Goal: Task Accomplishment & Management: Manage account settings

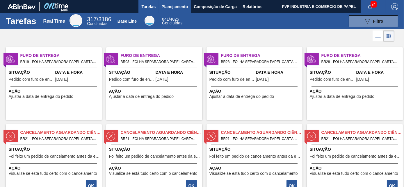
click at [177, 7] on span "Planejamento" at bounding box center [174, 6] width 26 height 7
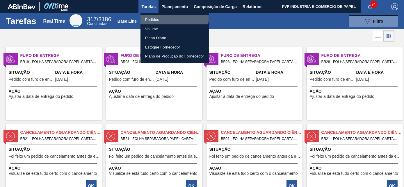
click at [156, 17] on li "Pedidos" at bounding box center [174, 19] width 68 height 9
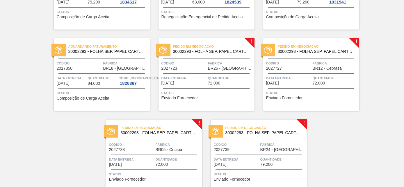
scroll to position [1261, 0]
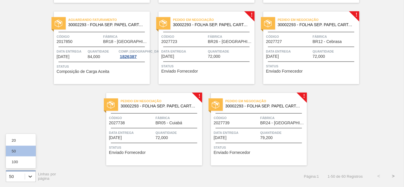
click at [29, 176] on icon at bounding box center [29, 177] width 3 height 2
click at [17, 161] on div "100" at bounding box center [21, 162] width 30 height 11
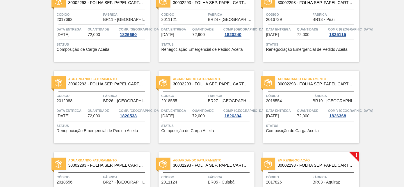
scroll to position [846, 0]
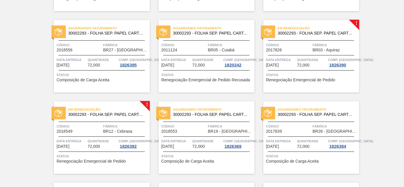
click at [301, 58] on span "Quantidade" at bounding box center [312, 60] width 30 height 6
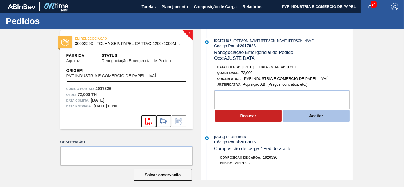
click at [300, 115] on button "Aceitar" at bounding box center [316, 116] width 67 height 12
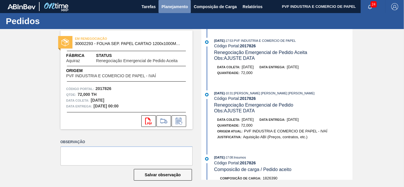
click at [167, 4] on span "Planejamento" at bounding box center [174, 6] width 26 height 7
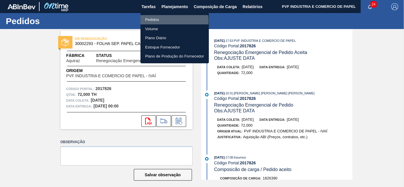
click at [152, 21] on li "Pedidos" at bounding box center [174, 19] width 68 height 9
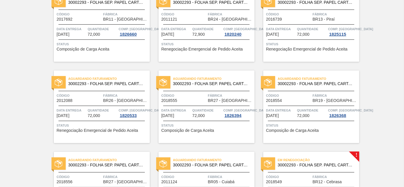
scroll to position [793, 0]
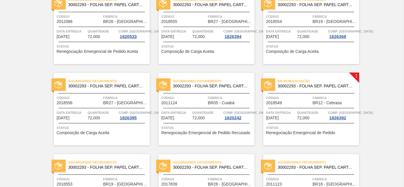
click at [312, 98] on span "Fábrica" at bounding box center [334, 98] width 45 height 6
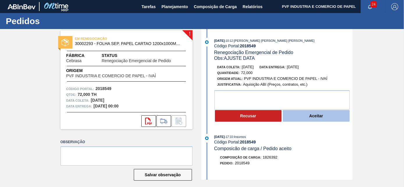
click at [302, 117] on button "Aceitar" at bounding box center [316, 116] width 67 height 12
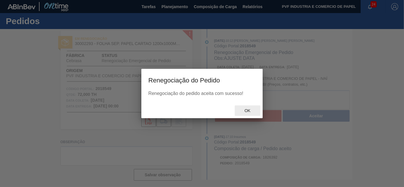
click at [251, 111] on div at bounding box center [202, 108] width 404 height 158
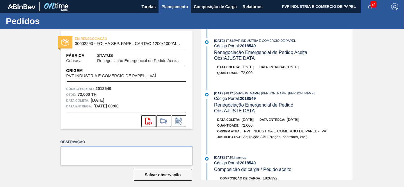
click at [172, 9] on span "Planejamento" at bounding box center [174, 6] width 26 height 7
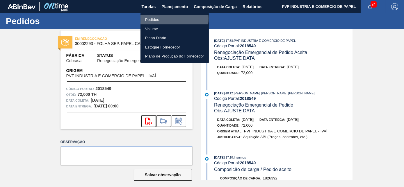
click at [152, 19] on li "Pedidos" at bounding box center [174, 19] width 68 height 9
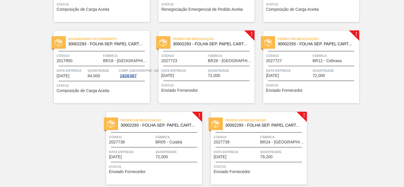
scroll to position [1261, 0]
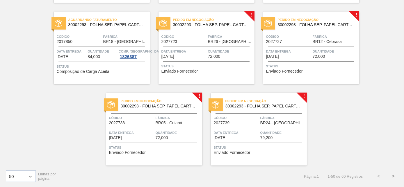
click at [26, 177] on div at bounding box center [30, 176] width 10 height 10
click at [20, 157] on div "100" at bounding box center [21, 162] width 30 height 11
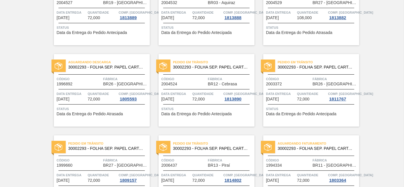
scroll to position [0, 0]
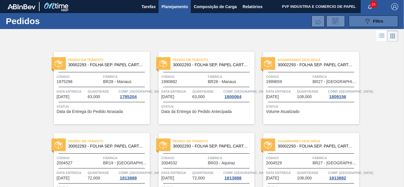
click at [369, 20] on icon "089F7B8B-B2A5-4AFE-B5C0-19BA573D28AC" at bounding box center [367, 21] width 7 height 7
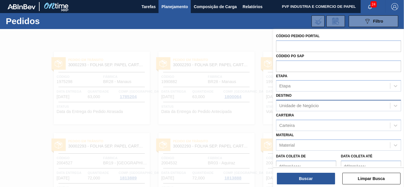
click at [295, 105] on div "Unidade de Negócio" at bounding box center [299, 105] width 40 height 5
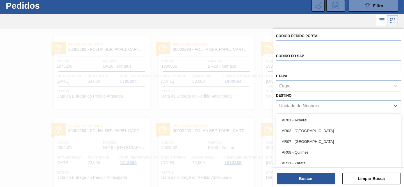
scroll to position [15, 0]
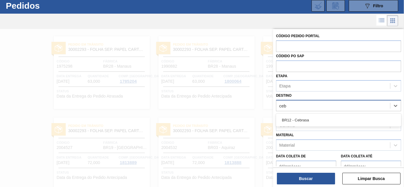
type input "cebr"
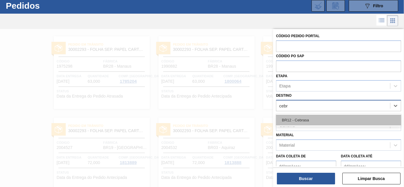
click at [292, 120] on div "BR12 - Cebrasa" at bounding box center [338, 120] width 125 height 11
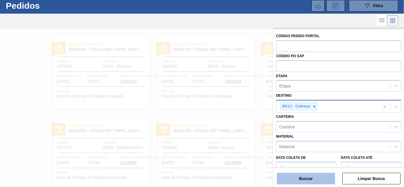
click at [304, 178] on button "Buscar" at bounding box center [306, 179] width 58 height 12
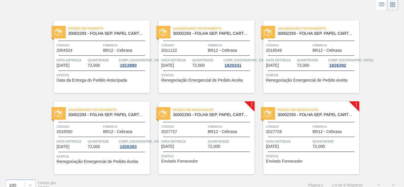
scroll to position [40, 0]
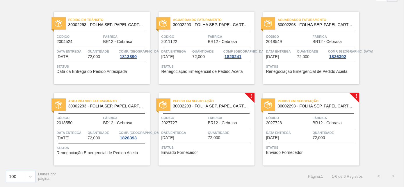
click at [198, 111] on div "Pedido em Negociação 30002293 - FOLHA SEP. PAPEL CARTAO 1200x1000M 350g Código …" at bounding box center [206, 129] width 96 height 73
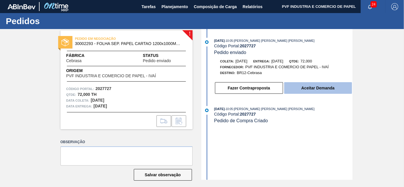
click at [316, 90] on button "Aceitar Demanda" at bounding box center [318, 88] width 68 height 12
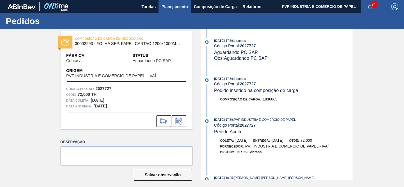
click at [172, 7] on span "Planejamento" at bounding box center [174, 6] width 26 height 7
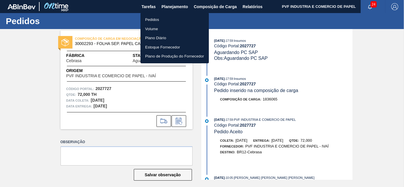
click at [149, 19] on li "Pedidos" at bounding box center [174, 19] width 68 height 9
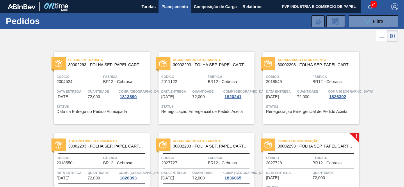
scroll to position [40, 0]
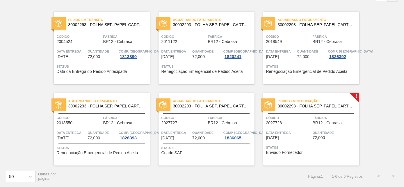
click at [309, 123] on div "Código 2027728" at bounding box center [288, 120] width 45 height 10
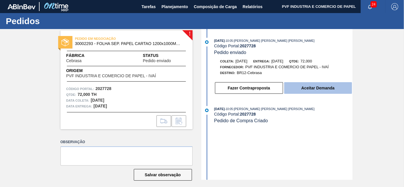
click at [315, 90] on button "Aceitar Demanda" at bounding box center [318, 88] width 68 height 12
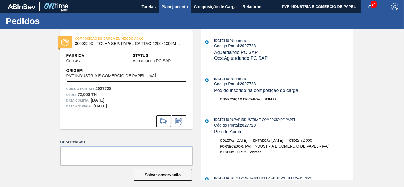
click at [167, 6] on span "Planejamento" at bounding box center [174, 6] width 26 height 7
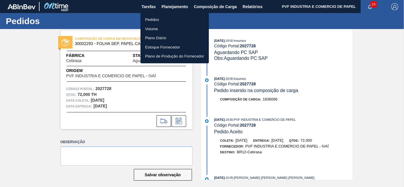
click at [153, 19] on li "Pedidos" at bounding box center [174, 19] width 68 height 9
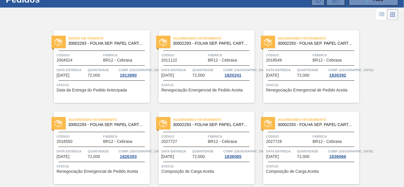
scroll to position [40, 0]
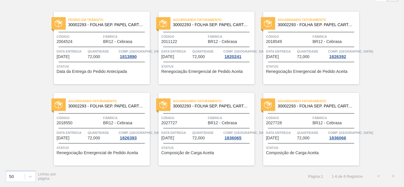
click at [231, 111] on div "Aguardando Faturamento 30002293 - FOLHA SEP. PAPEL CARTAO 1200x1000M 350g Códig…" at bounding box center [206, 129] width 96 height 73
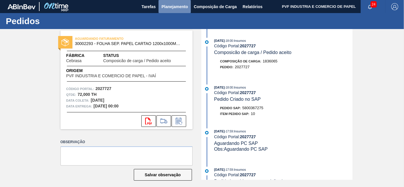
click at [166, 7] on span "Planejamento" at bounding box center [174, 6] width 26 height 7
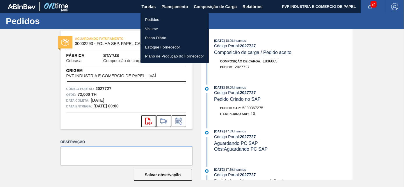
click at [153, 19] on li "Pedidos" at bounding box center [174, 19] width 68 height 9
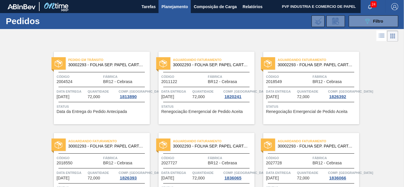
click at [391, 117] on div "Pedido [PERSON_NAME] 30002293 - FOLHA SEP. PAPEL CARTAO 1200x1000M 350g Código …" at bounding box center [202, 124] width 404 height 163
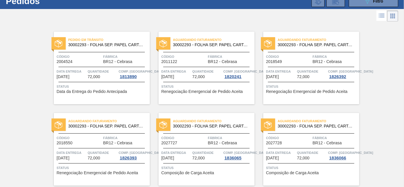
scroll to position [40, 0]
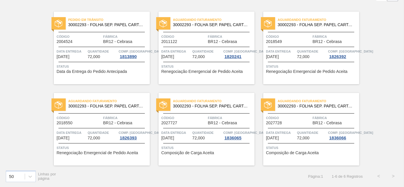
click at [221, 111] on div "Aguardando Faturamento 30002293 - FOLHA SEP. PAPEL CARTAO 1200x1000M 350g Códig…" at bounding box center [206, 129] width 96 height 73
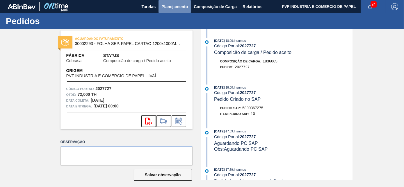
click at [165, 5] on span "Planejamento" at bounding box center [174, 6] width 26 height 7
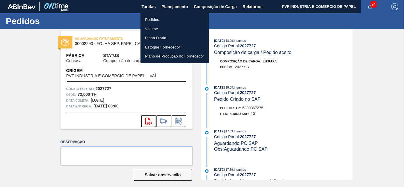
click at [155, 19] on li "Pedidos" at bounding box center [174, 19] width 68 height 9
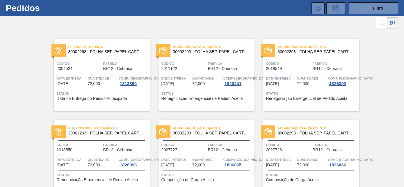
scroll to position [40, 0]
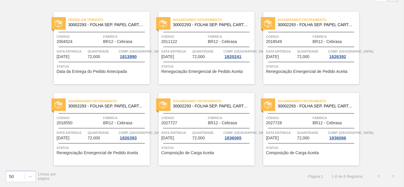
click at [307, 117] on span "Código" at bounding box center [288, 118] width 45 height 6
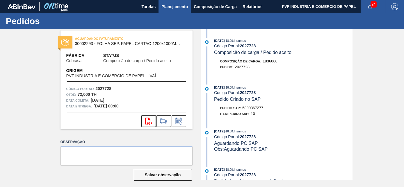
click at [167, 5] on span "Planejamento" at bounding box center [174, 6] width 26 height 7
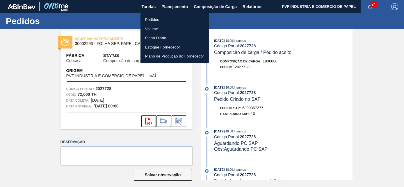
click at [155, 19] on li "Pedidos" at bounding box center [174, 19] width 68 height 9
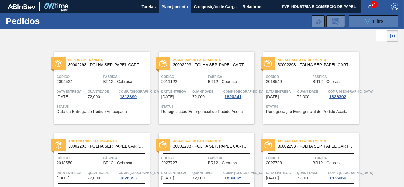
click at [359, 19] on button "089F7B8B-B2A5-4AFE-B5C0-19BA573D28AC Filtro" at bounding box center [373, 21] width 49 height 12
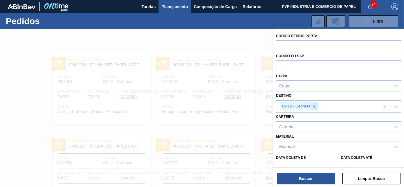
click at [316, 106] on div at bounding box center [314, 106] width 6 height 7
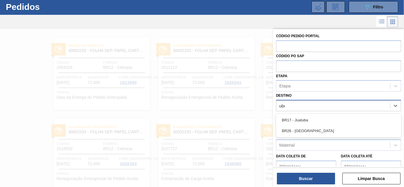
type input "uber"
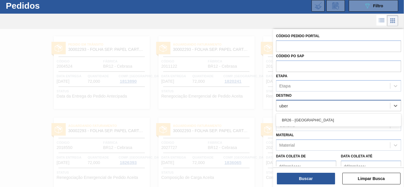
scroll to position [15, 0]
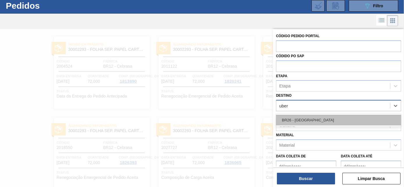
click at [309, 115] on div "BR26 - [GEOGRAPHIC_DATA]" at bounding box center [338, 120] width 125 height 11
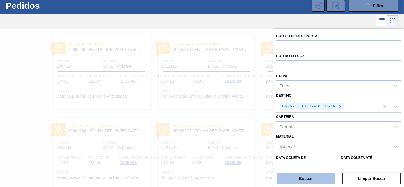
click at [311, 180] on button "Buscar" at bounding box center [306, 179] width 58 height 12
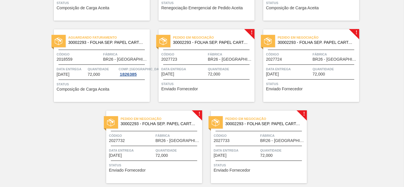
scroll to position [176, 0]
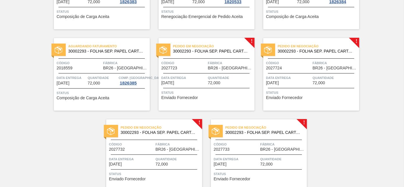
click at [199, 62] on span "Código" at bounding box center [183, 63] width 45 height 6
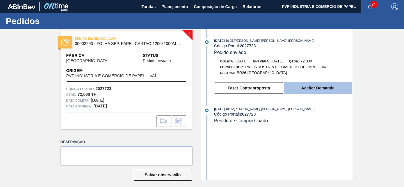
click at [304, 87] on button "Aceitar Demanda" at bounding box center [318, 88] width 68 height 12
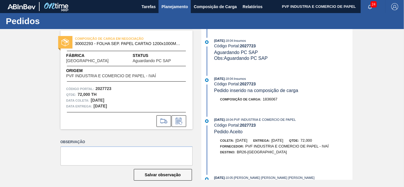
click at [173, 6] on span "Planejamento" at bounding box center [174, 6] width 26 height 7
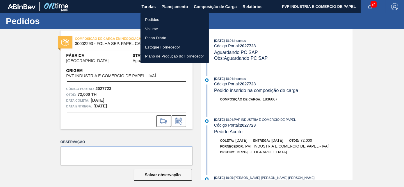
click at [151, 17] on li "Pedidos" at bounding box center [174, 19] width 68 height 9
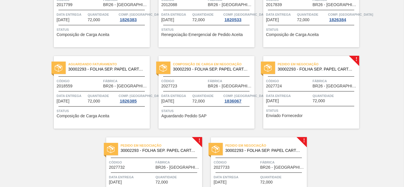
scroll to position [203, 0]
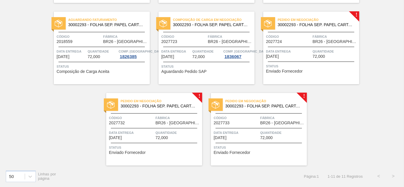
click at [299, 38] on span "Código" at bounding box center [288, 37] width 45 height 6
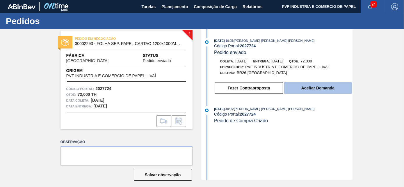
click at [304, 90] on button "Aceitar Demanda" at bounding box center [318, 88] width 68 height 12
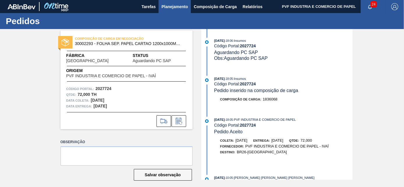
click at [176, 8] on span "Planejamento" at bounding box center [174, 6] width 26 height 7
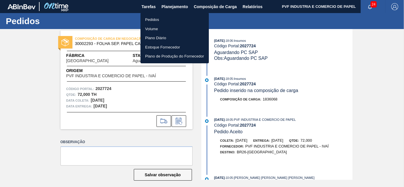
click at [147, 20] on li "Pedidos" at bounding box center [174, 19] width 68 height 9
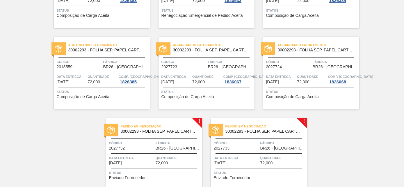
scroll to position [203, 0]
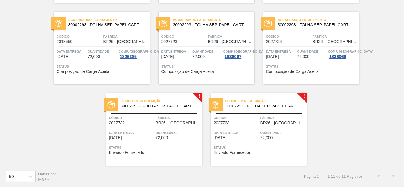
click at [175, 113] on div at bounding box center [154, 113] width 86 height 0
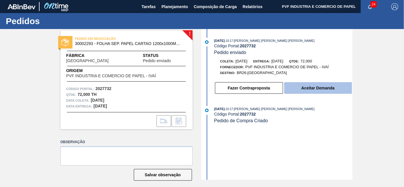
click at [294, 87] on button "Aceitar Demanda" at bounding box center [318, 88] width 68 height 12
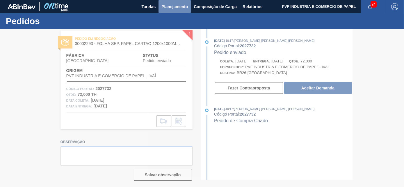
click at [172, 5] on span "Planejamento" at bounding box center [174, 6] width 26 height 7
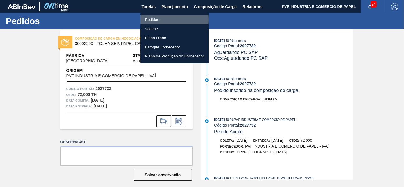
click at [153, 20] on li "Pedidos" at bounding box center [174, 19] width 68 height 9
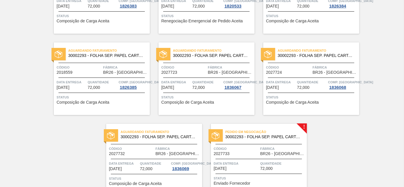
scroll to position [203, 0]
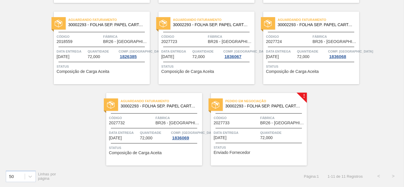
click at [262, 108] on div "Pedido em Negociação 30002293 - FOLHA SEP. PAPEL CARTAO 1200x1000M 350g" at bounding box center [259, 103] width 96 height 13
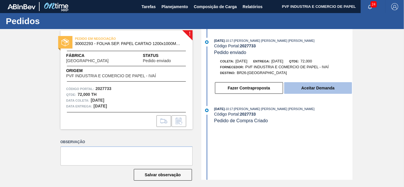
click at [301, 87] on button "Aceitar Demanda" at bounding box center [318, 88] width 68 height 12
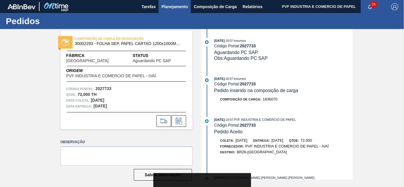
click at [177, 6] on span "Planejamento" at bounding box center [174, 6] width 26 height 7
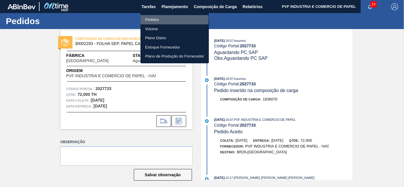
click at [150, 18] on li "Pedidos" at bounding box center [174, 19] width 68 height 9
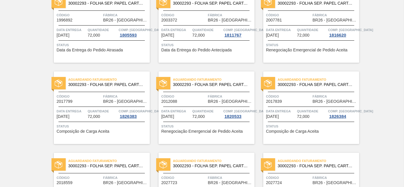
scroll to position [132, 0]
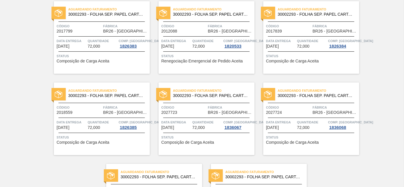
click at [217, 110] on span "BR26 - [GEOGRAPHIC_DATA]" at bounding box center [230, 112] width 45 height 4
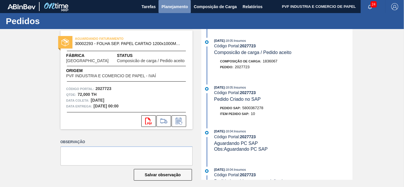
click at [173, 7] on span "Planejamento" at bounding box center [174, 6] width 26 height 7
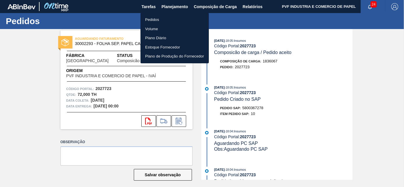
click at [156, 20] on li "Pedidos" at bounding box center [174, 19] width 68 height 9
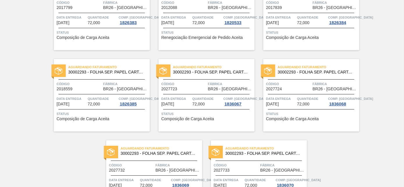
scroll to position [203, 0]
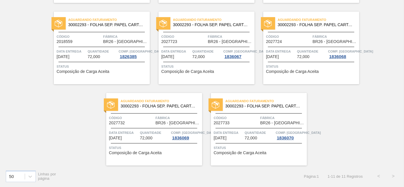
click at [259, 120] on div "Código 2027733 Fábrica BR26 - [GEOGRAPHIC_DATA]" at bounding box center [259, 120] width 96 height 10
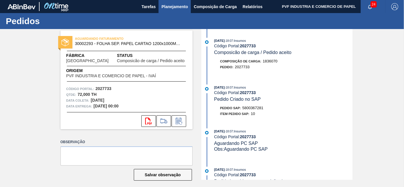
click at [178, 3] on span "Planejamento" at bounding box center [174, 6] width 26 height 7
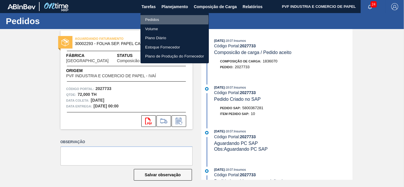
click at [156, 20] on li "Pedidos" at bounding box center [174, 19] width 68 height 9
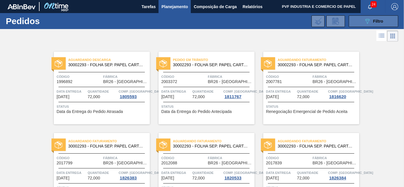
click at [368, 21] on icon "089F7B8B-B2A5-4AFE-B5C0-19BA573D28AC" at bounding box center [367, 21] width 7 height 7
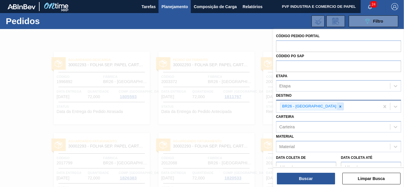
click at [339, 107] on icon at bounding box center [340, 107] width 2 height 2
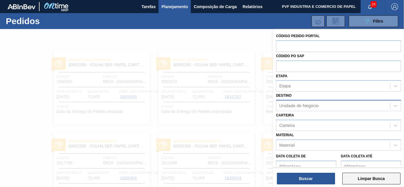
click at [356, 178] on button "Limpar Busca" at bounding box center [371, 179] width 58 height 12
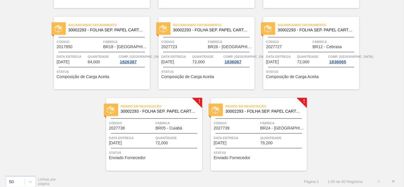
scroll to position [1261, 0]
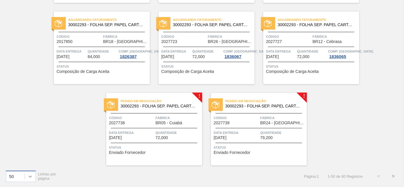
click at [29, 175] on icon at bounding box center [30, 177] width 6 height 6
click at [22, 164] on div "100" at bounding box center [21, 162] width 30 height 11
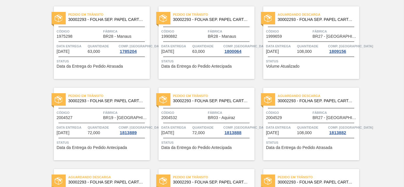
scroll to position [0, 0]
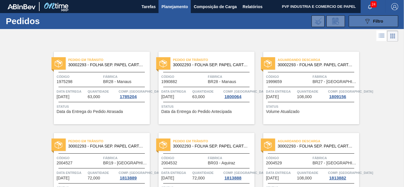
click at [370, 22] on div "089F7B8B-B2A5-4AFE-B5C0-19BA573D28AC Filtro" at bounding box center [373, 21] width 19 height 7
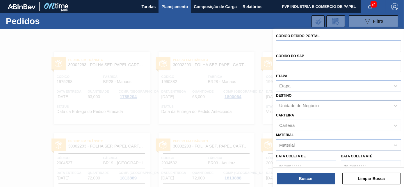
click at [314, 106] on div "Unidade de Negócio" at bounding box center [299, 105] width 40 height 5
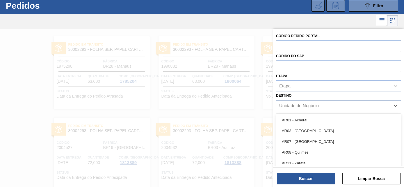
scroll to position [15, 0]
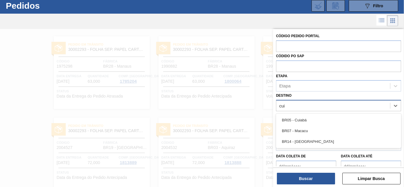
type input "cuia"
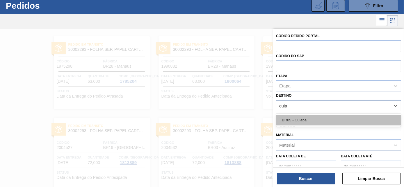
click at [294, 118] on div "BR05 - Cuiabá" at bounding box center [338, 120] width 125 height 11
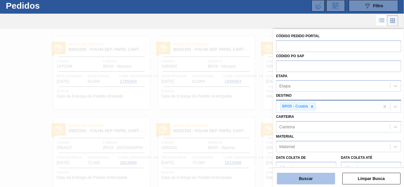
click at [304, 177] on button "Buscar" at bounding box center [306, 179] width 58 height 12
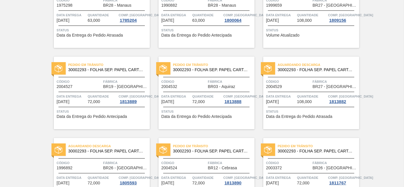
scroll to position [0, 0]
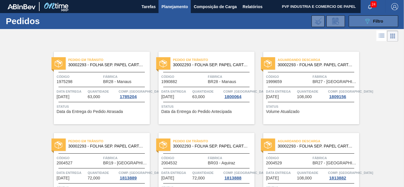
click at [369, 18] on icon "089F7B8B-B2A5-4AFE-B5C0-19BA573D28AC" at bounding box center [367, 21] width 7 height 7
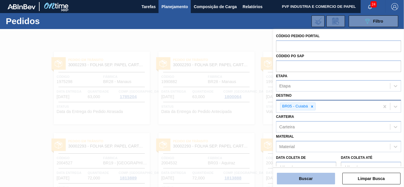
click at [301, 178] on button "Buscar" at bounding box center [306, 179] width 58 height 12
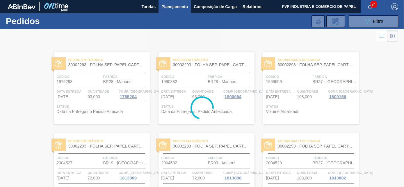
click at [256, 95] on div at bounding box center [202, 108] width 404 height 158
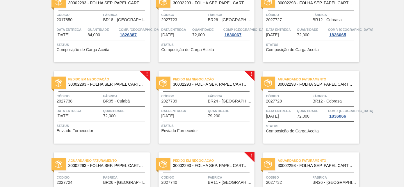
scroll to position [1267, 0]
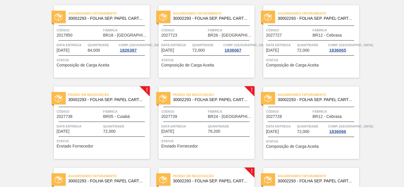
click at [121, 112] on span "Fábrica" at bounding box center [125, 112] width 45 height 6
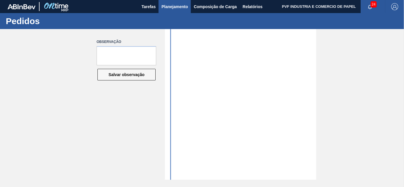
click at [168, 7] on span "Planejamento" at bounding box center [174, 6] width 26 height 7
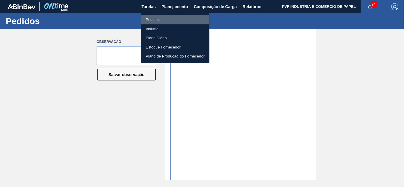
click at [153, 20] on li "Pedidos" at bounding box center [175, 19] width 68 height 9
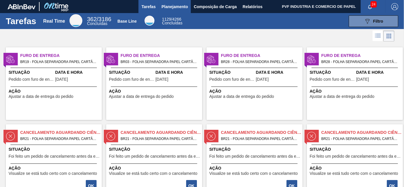
click at [169, 7] on span "Planejamento" at bounding box center [174, 6] width 26 height 7
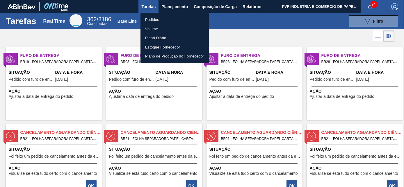
click at [155, 19] on li "Pedidos" at bounding box center [174, 19] width 68 height 9
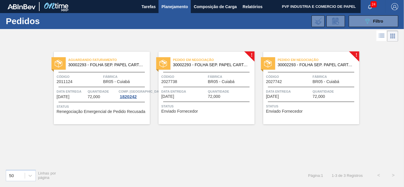
click at [200, 86] on div "Pedido em Negociação 30002293 - FOLHA SEP. PAPEL CARTAO 1200x1000M 350g Código …" at bounding box center [206, 88] width 96 height 73
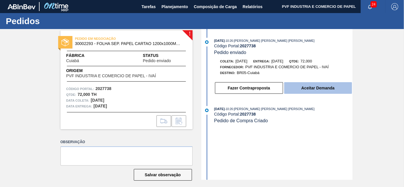
click at [303, 92] on button "Aceitar Demanda" at bounding box center [318, 88] width 68 height 12
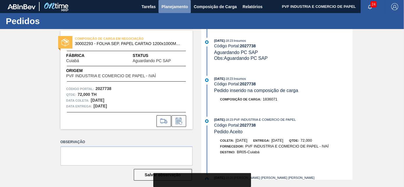
click at [169, 6] on span "Planejamento" at bounding box center [174, 6] width 26 height 7
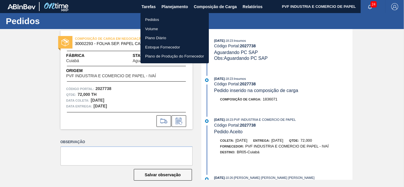
click at [156, 18] on li "Pedidos" at bounding box center [174, 19] width 68 height 9
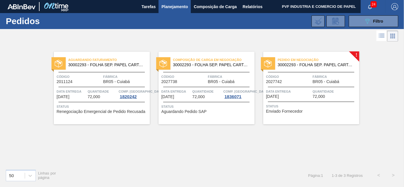
click at [297, 77] on span "Código" at bounding box center [288, 77] width 45 height 6
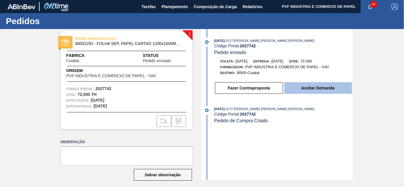
click at [314, 89] on button "Aceitar Demanda" at bounding box center [318, 88] width 68 height 12
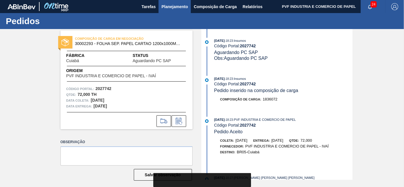
click at [165, 5] on span "Planejamento" at bounding box center [174, 6] width 26 height 7
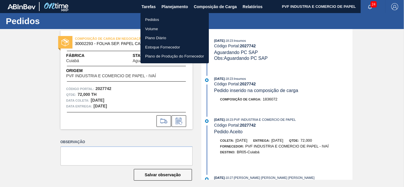
click at [154, 18] on li "Pedidos" at bounding box center [174, 19] width 68 height 9
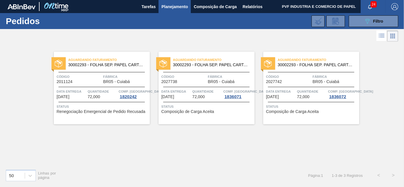
click at [291, 69] on div "Aguardando Faturamento 30002293 - FOLHA SEP. PAPEL CARTAO 1200x1000M 350g Códig…" at bounding box center [311, 88] width 96 height 73
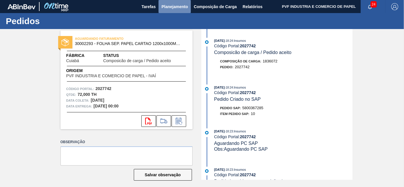
click at [177, 8] on span "Planejamento" at bounding box center [174, 6] width 26 height 7
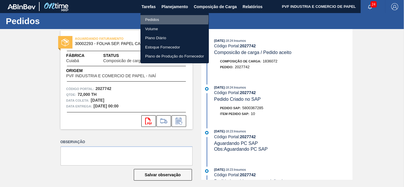
click at [154, 19] on li "Pedidos" at bounding box center [174, 19] width 68 height 9
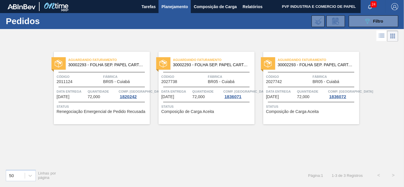
click at [214, 75] on span "Fábrica" at bounding box center [230, 77] width 45 height 6
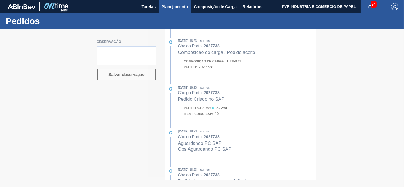
click at [177, 6] on span "Planejamento" at bounding box center [174, 6] width 26 height 7
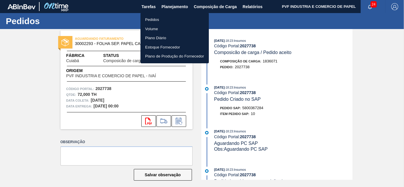
click at [153, 18] on li "Pedidos" at bounding box center [174, 19] width 68 height 9
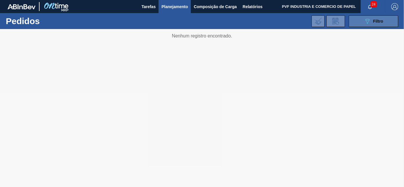
click at [375, 21] on span "Filtro" at bounding box center [378, 21] width 10 height 5
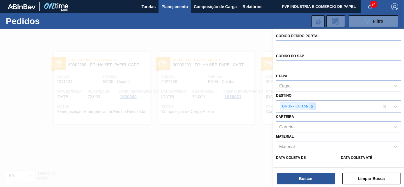
click at [310, 106] on icon at bounding box center [312, 107] width 4 height 4
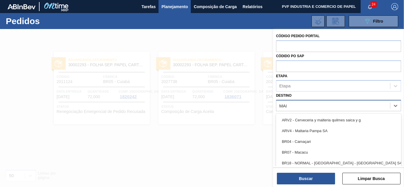
type input "MANA"
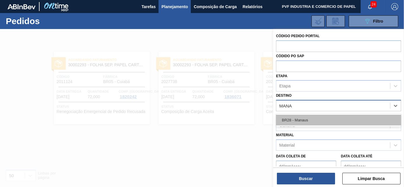
click at [317, 118] on div "BR28 - Manaus" at bounding box center [338, 120] width 125 height 11
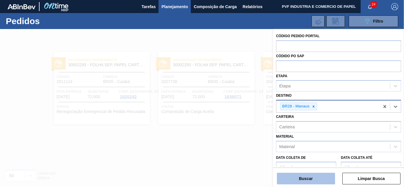
click at [308, 178] on button "Buscar" at bounding box center [306, 179] width 58 height 12
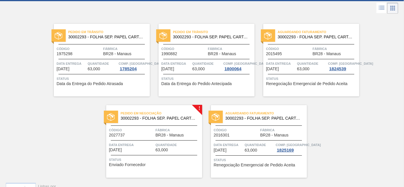
scroll to position [40, 0]
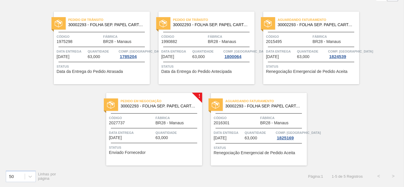
click at [167, 124] on span "BR28 - Manaus" at bounding box center [170, 123] width 28 height 4
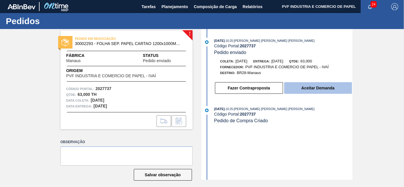
click at [303, 90] on button "Aceitar Demanda" at bounding box center [318, 88] width 68 height 12
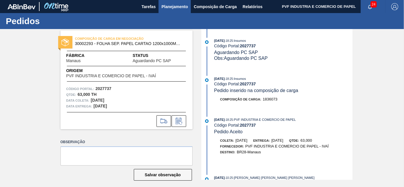
click at [167, 8] on span "Planejamento" at bounding box center [174, 6] width 26 height 7
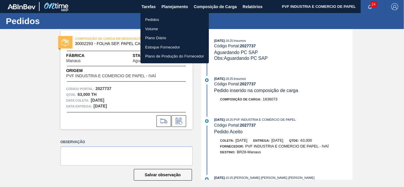
click at [156, 19] on li "Pedidos" at bounding box center [174, 19] width 68 height 9
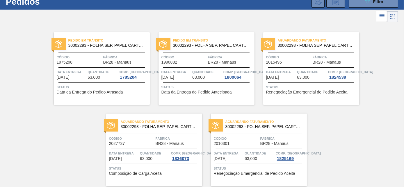
scroll to position [40, 0]
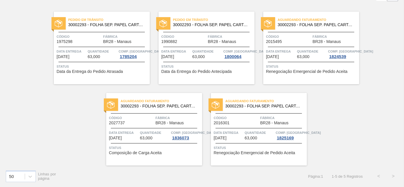
click at [148, 118] on span "Código" at bounding box center [131, 118] width 45 height 6
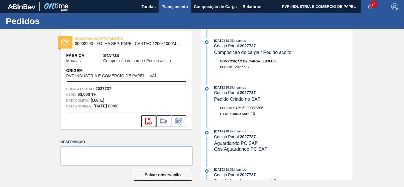
click at [171, 5] on span "Planejamento" at bounding box center [174, 6] width 26 height 7
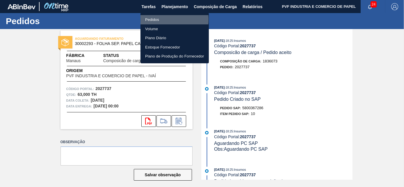
click at [154, 19] on li "Pedidos" at bounding box center [174, 19] width 68 height 9
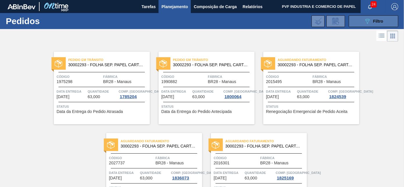
click at [362, 18] on button "089F7B8B-B2A5-4AFE-B5C0-19BA573D28AC Filtro" at bounding box center [373, 21] width 49 height 12
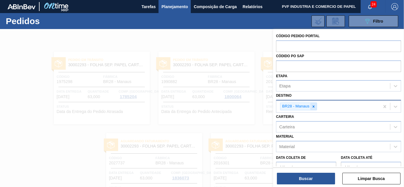
click at [313, 106] on icon at bounding box center [313, 107] width 2 height 2
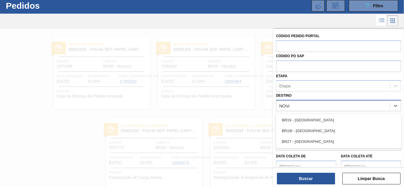
scroll to position [15, 0]
type input "NOVA MI"
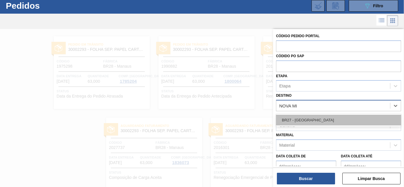
click at [309, 116] on div "BR27 - [GEOGRAPHIC_DATA]" at bounding box center [338, 120] width 125 height 11
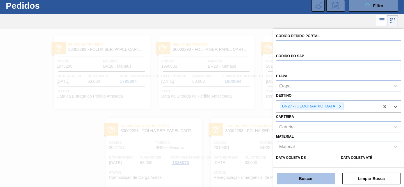
click at [298, 181] on button "Buscar" at bounding box center [306, 179] width 58 height 12
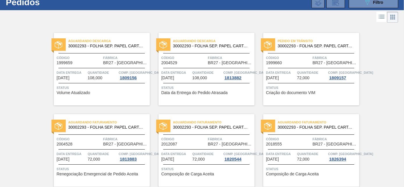
scroll to position [0, 0]
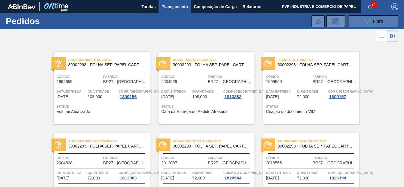
click at [364, 21] on icon "089F7B8B-B2A5-4AFE-B5C0-19BA573D28AC" at bounding box center [367, 21] width 7 height 7
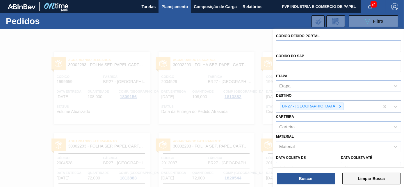
click at [365, 175] on button "Limpar Busca" at bounding box center [371, 179] width 58 height 12
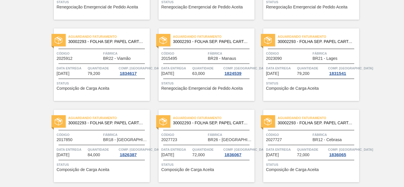
scroll to position [1261, 0]
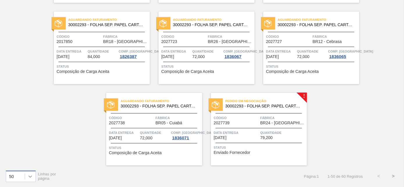
click at [32, 175] on icon at bounding box center [30, 177] width 6 height 6
click at [21, 161] on div "100" at bounding box center [21, 162] width 30 height 11
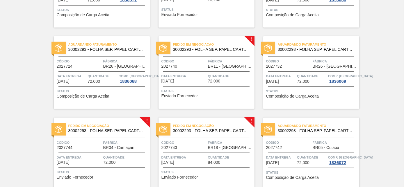
scroll to position [1399, 0]
click at [219, 60] on span "Fábrica" at bounding box center [230, 61] width 45 height 6
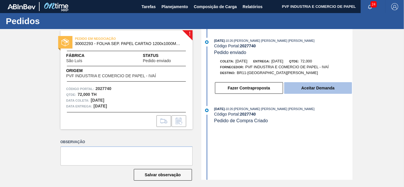
click at [317, 88] on button "Aceitar Demanda" at bounding box center [318, 88] width 68 height 12
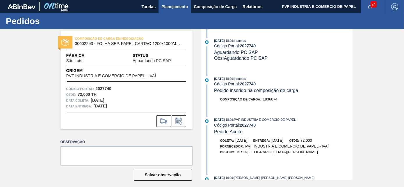
click at [166, 7] on span "Planejamento" at bounding box center [174, 6] width 26 height 7
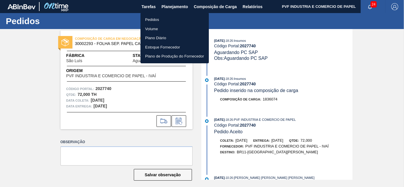
click at [156, 16] on li "Pedidos" at bounding box center [174, 19] width 68 height 9
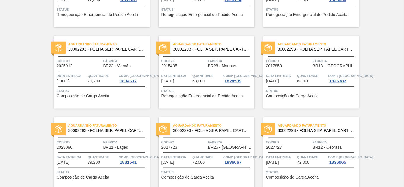
scroll to position [1261, 0]
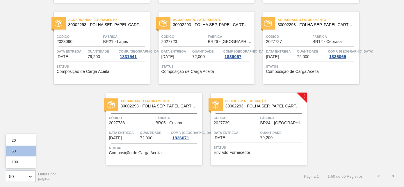
click at [33, 176] on div at bounding box center [30, 176] width 10 height 10
click at [25, 162] on div "100" at bounding box center [21, 162] width 30 height 11
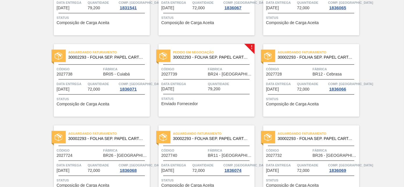
scroll to position [1366, 0]
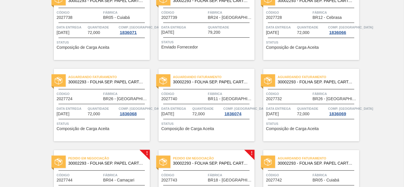
click at [198, 94] on span "Código" at bounding box center [183, 94] width 45 height 6
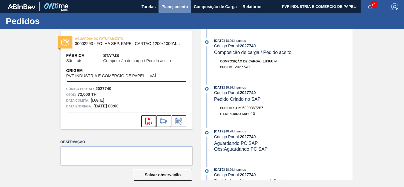
click at [174, 3] on span "Planejamento" at bounding box center [174, 6] width 26 height 7
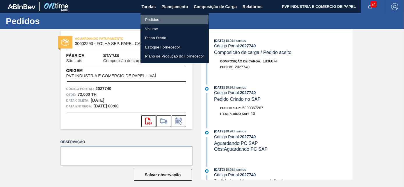
click at [156, 18] on li "Pedidos" at bounding box center [174, 19] width 68 height 9
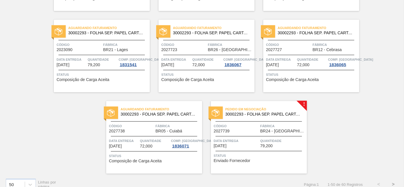
scroll to position [1261, 0]
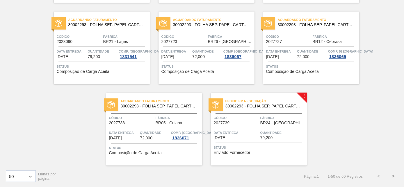
click at [30, 175] on icon at bounding box center [30, 177] width 6 height 6
click at [27, 166] on div "100" at bounding box center [21, 162] width 30 height 11
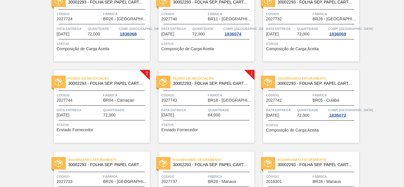
scroll to position [1472, 0]
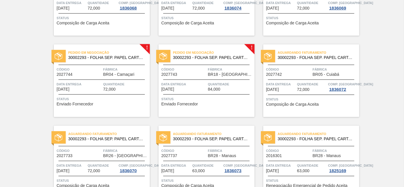
click at [198, 57] on span "30002293 - FOLHA SEP. PAPEL CARTAO 1200x1000M 350g" at bounding box center [211, 58] width 77 height 4
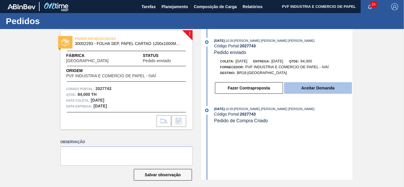
click at [304, 90] on button "Aceitar Demanda" at bounding box center [318, 88] width 68 height 12
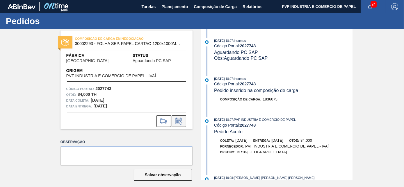
click at [178, 119] on icon at bounding box center [178, 121] width 9 height 7
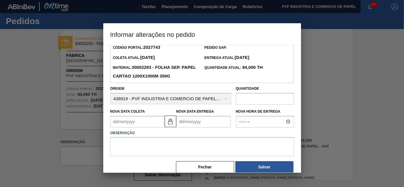
scroll to position [19, 0]
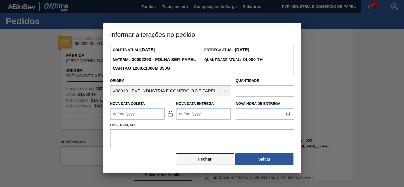
click at [210, 159] on button "Fechar" at bounding box center [205, 159] width 58 height 12
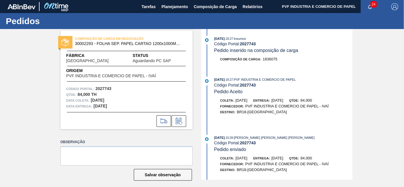
scroll to position [74, 0]
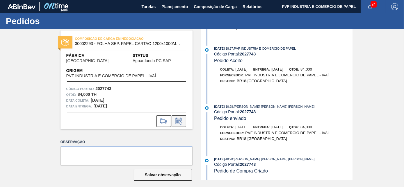
click at [178, 119] on icon at bounding box center [178, 121] width 9 height 7
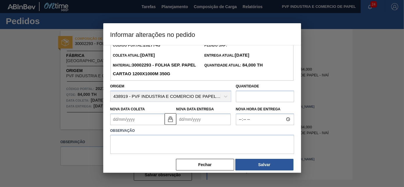
scroll to position [19, 0]
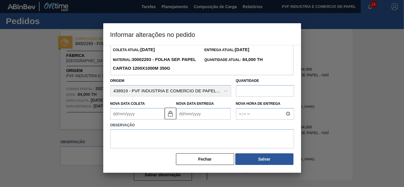
click at [212, 158] on button "Fechar" at bounding box center [205, 159] width 58 height 12
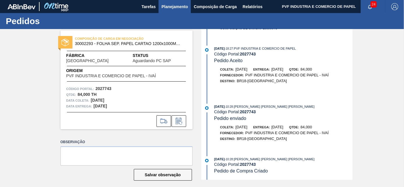
click at [172, 6] on span "Planejamento" at bounding box center [174, 6] width 26 height 7
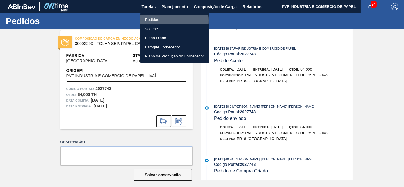
click at [153, 21] on li "Pedidos" at bounding box center [174, 19] width 68 height 9
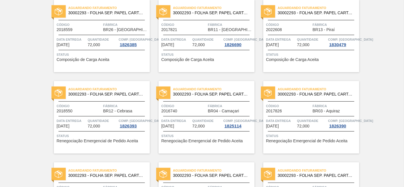
scroll to position [1261, 0]
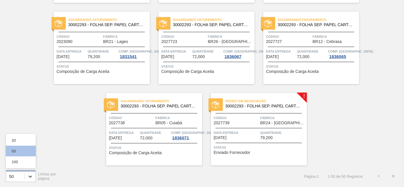
click at [33, 178] on div at bounding box center [30, 176] width 10 height 10
click at [25, 162] on div "100" at bounding box center [21, 162] width 30 height 11
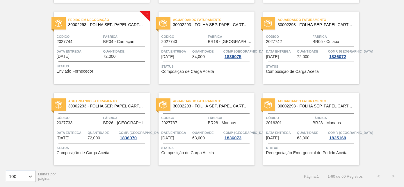
scroll to position [1452, 0]
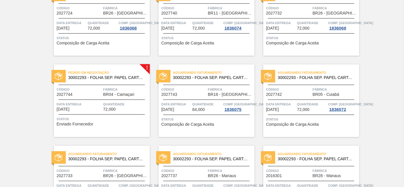
click at [117, 85] on div at bounding box center [101, 85] width 86 height 0
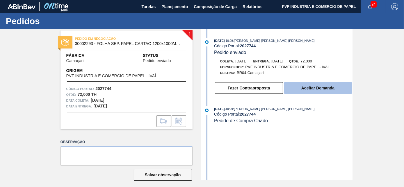
click at [308, 87] on button "Aceitar Demanda" at bounding box center [318, 88] width 68 height 12
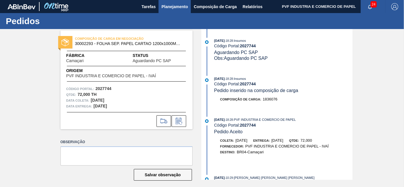
click at [168, 6] on span "Planejamento" at bounding box center [174, 6] width 26 height 7
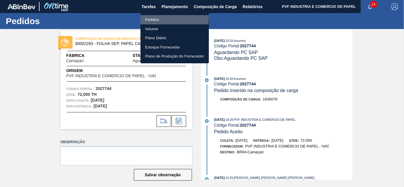
click at [150, 17] on li "Pedidos" at bounding box center [174, 19] width 68 height 9
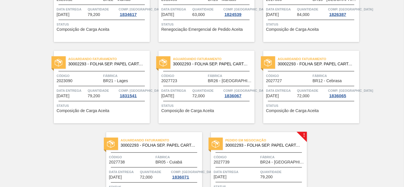
scroll to position [1261, 0]
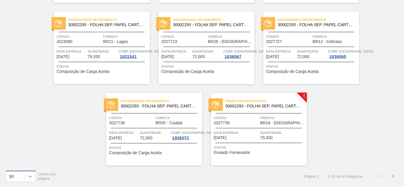
drag, startPoint x: 28, startPoint y: 176, endPoint x: 31, endPoint y: 175, distance: 3.0
click at [28, 176] on icon at bounding box center [30, 177] width 6 height 6
click at [21, 163] on div "100" at bounding box center [21, 162] width 30 height 11
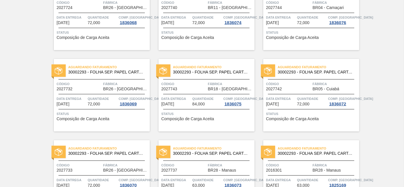
scroll to position [1472, 0]
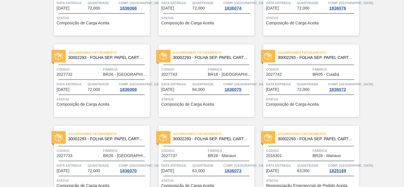
click at [101, 73] on div "Código 2027732" at bounding box center [79, 72] width 45 height 10
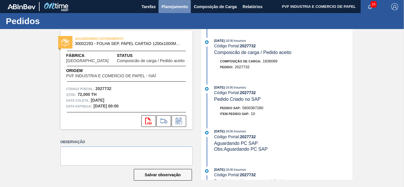
click at [169, 5] on span "Planejamento" at bounding box center [174, 6] width 26 height 7
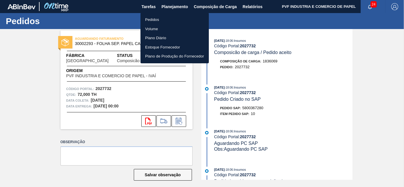
click at [149, 20] on li "Pedidos" at bounding box center [174, 19] width 68 height 9
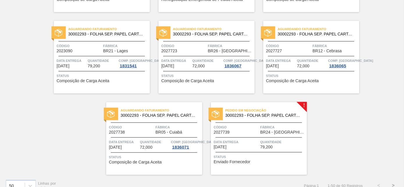
scroll to position [1261, 0]
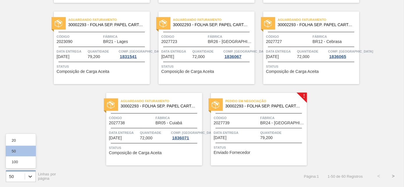
click at [31, 175] on icon at bounding box center [30, 177] width 6 height 6
click at [23, 163] on div "100" at bounding box center [21, 162] width 30 height 11
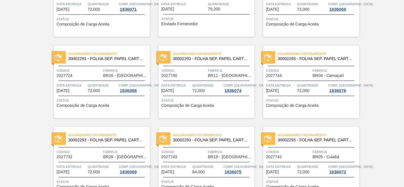
scroll to position [1373, 0]
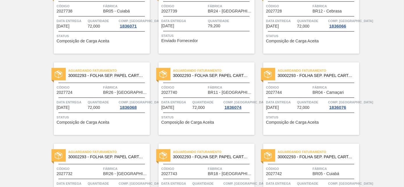
click at [313, 86] on span "Fábrica" at bounding box center [334, 88] width 45 height 6
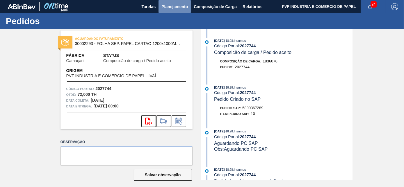
click at [170, 6] on span "Planejamento" at bounding box center [174, 6] width 26 height 7
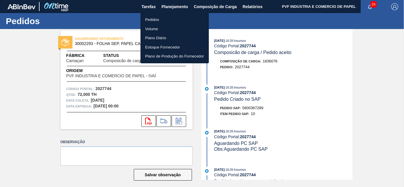
click at [153, 18] on li "Pedidos" at bounding box center [174, 19] width 68 height 9
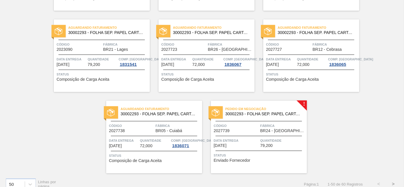
scroll to position [1261, 0]
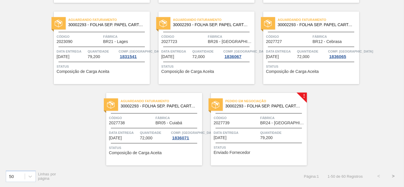
click at [265, 120] on span "Fábrica" at bounding box center [282, 118] width 45 height 6
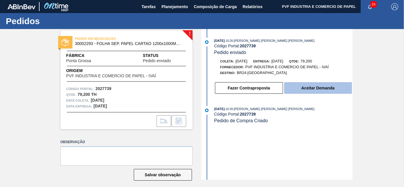
click at [308, 87] on button "Aceitar Demanda" at bounding box center [318, 88] width 68 height 12
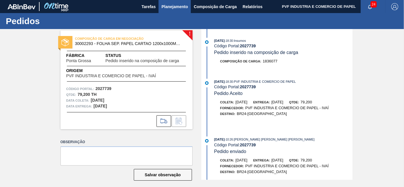
click at [171, 7] on span "Planejamento" at bounding box center [174, 6] width 26 height 7
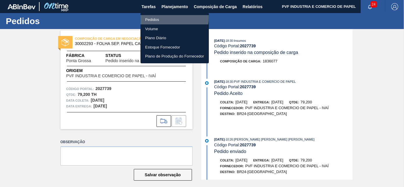
click at [150, 17] on li "Pedidos" at bounding box center [174, 19] width 68 height 9
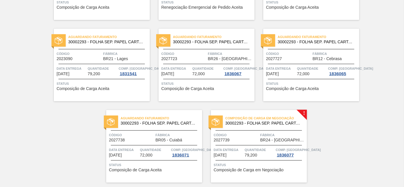
scroll to position [1261, 0]
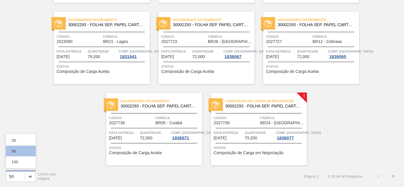
click at [30, 177] on icon at bounding box center [29, 177] width 3 height 2
click at [20, 162] on div "100" at bounding box center [21, 162] width 30 height 11
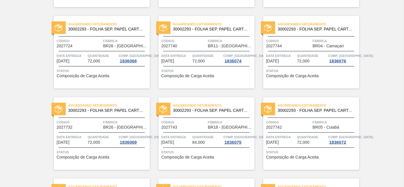
scroll to position [1505, 0]
